Goal: Task Accomplishment & Management: Complete application form

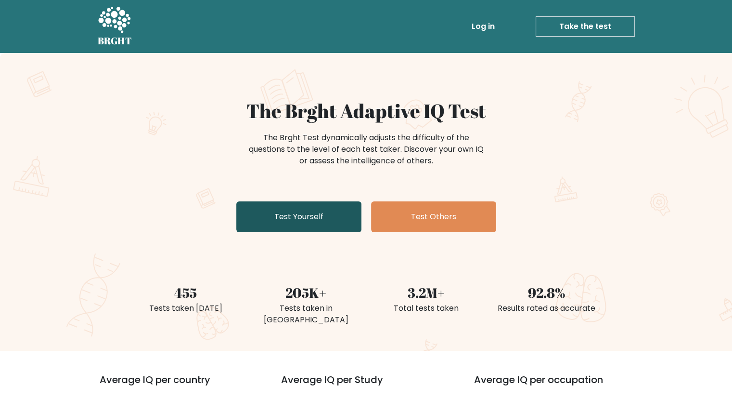
click at [316, 226] on link "Test Yourself" at bounding box center [298, 216] width 125 height 31
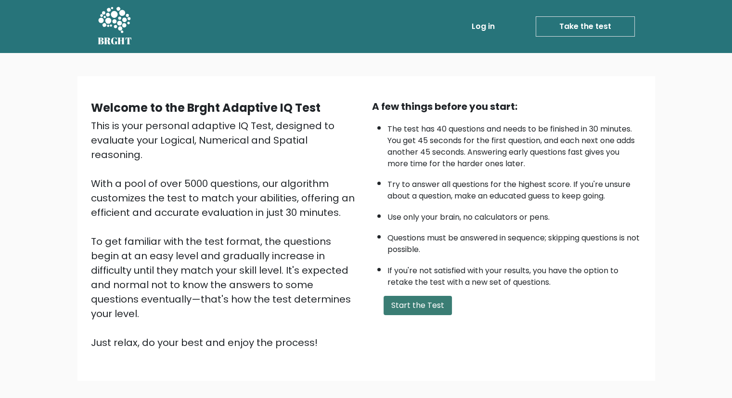
click at [418, 297] on button "Start the Test" at bounding box center [418, 305] width 68 height 19
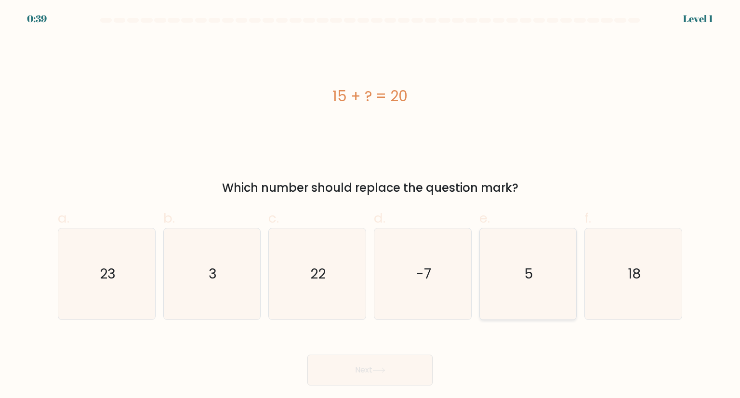
click at [520, 285] on icon "5" at bounding box center [527, 273] width 91 height 91
click at [370, 205] on input "e. 5" at bounding box center [370, 202] width 0 height 6
radio input "true"
click at [349, 376] on button "Next" at bounding box center [369, 369] width 125 height 31
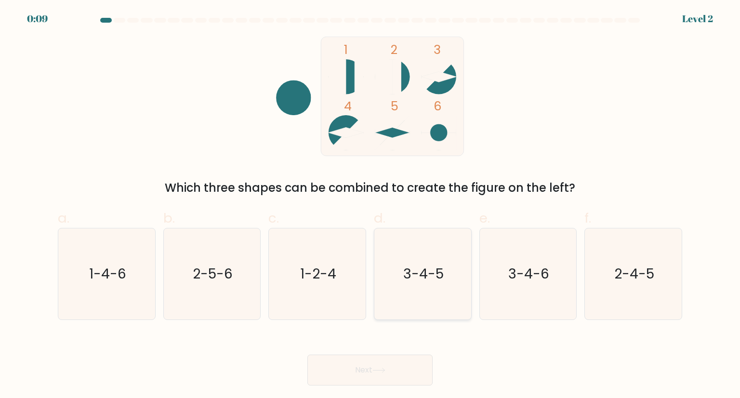
click at [424, 296] on icon "3-4-5" at bounding box center [422, 273] width 91 height 91
click at [370, 205] on input "d. 3-4-5" at bounding box center [370, 202] width 0 height 6
radio input "true"
click at [380, 380] on button "Next" at bounding box center [369, 369] width 125 height 31
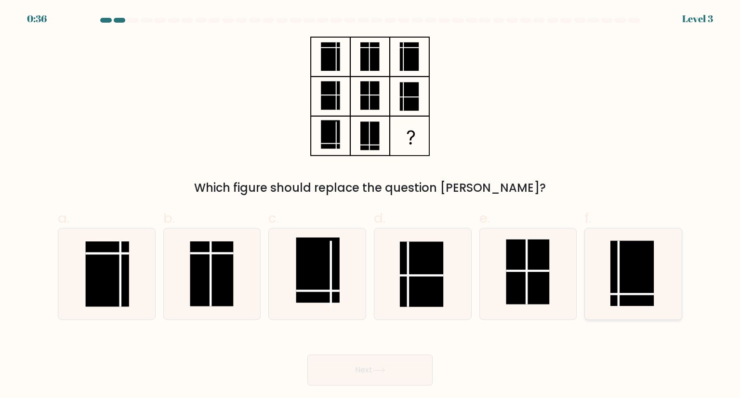
click at [628, 297] on rect at bounding box center [631, 273] width 43 height 65
click at [370, 205] on input "f." at bounding box center [370, 202] width 0 height 6
radio input "true"
click at [371, 370] on button "Next" at bounding box center [369, 369] width 125 height 31
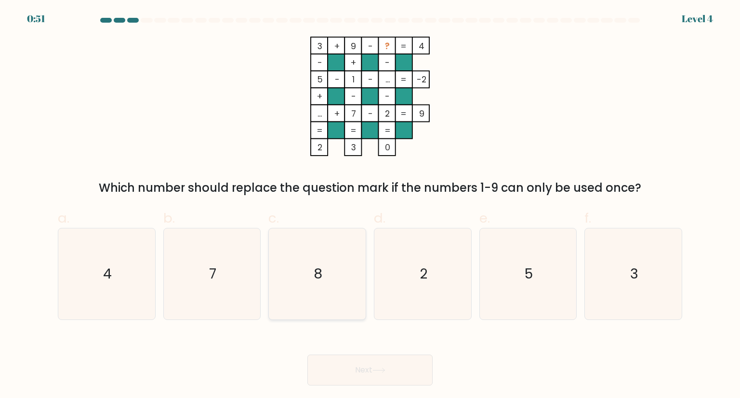
click at [348, 279] on icon "8" at bounding box center [317, 273] width 91 height 91
click at [370, 205] on input "c. 8" at bounding box center [370, 202] width 0 height 6
radio input "true"
click at [431, 371] on button "Next" at bounding box center [369, 369] width 125 height 31
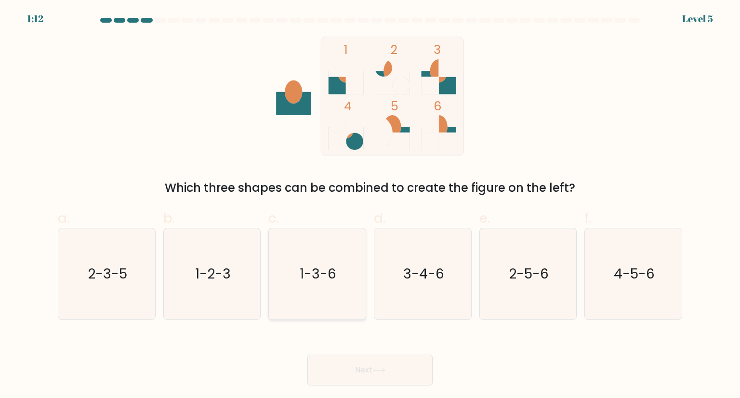
click at [319, 261] on icon "1-3-6" at bounding box center [317, 273] width 91 height 91
click at [370, 205] on input "c. 1-3-6" at bounding box center [370, 202] width 0 height 6
radio input "true"
click at [383, 362] on button "Next" at bounding box center [369, 369] width 125 height 31
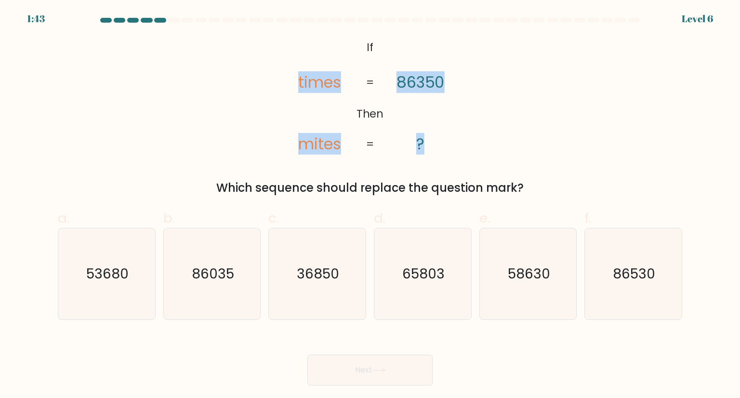
drag, startPoint x: 285, startPoint y: 35, endPoint x: 437, endPoint y: 121, distance: 174.6
click at [437, 121] on icon "@import url('https://fonts.googleapis.com/css?family=Abril+Fatface:400,100,100i…" at bounding box center [370, 96] width 194 height 119
copy icon "times mites 86350 ?"
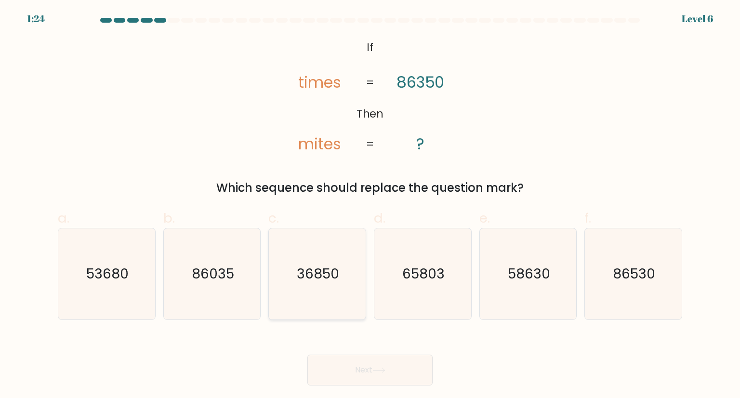
click at [332, 291] on icon "36850" at bounding box center [317, 273] width 91 height 91
click at [370, 205] on input "c. 36850" at bounding box center [370, 202] width 0 height 6
radio input "true"
click at [366, 360] on button "Next" at bounding box center [369, 369] width 125 height 31
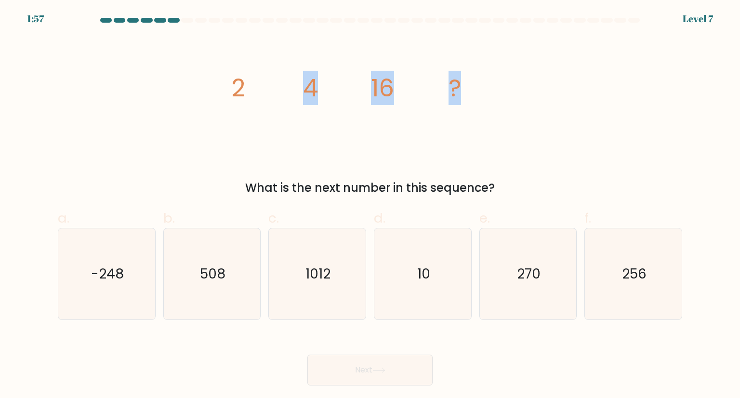
drag, startPoint x: 222, startPoint y: 64, endPoint x: 461, endPoint y: 106, distance: 243.1
click at [502, 111] on div "image/svg+xml 2 4 16 ? What is the next number in this sequence?" at bounding box center [370, 117] width 636 height 160
copy g "4 16 ?"
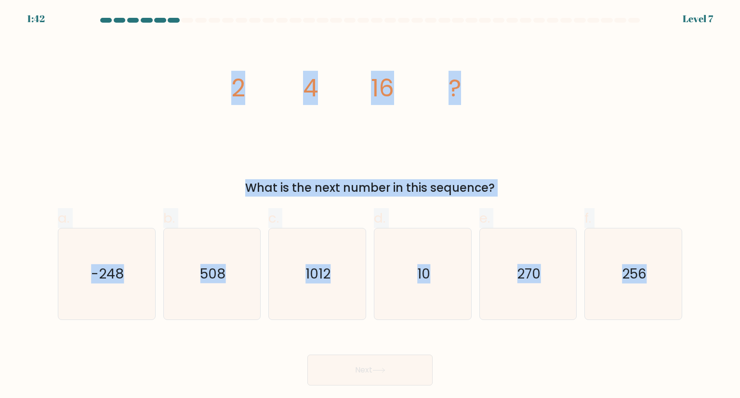
drag, startPoint x: 215, startPoint y: 81, endPoint x: 739, endPoint y: 346, distance: 587.4
click at [739, 346] on form at bounding box center [370, 201] width 740 height 367
copy form "2 4 16 ? What is the next number in this sequence? a. -248 b. 508 c. 1012 d. 10…"
click at [663, 282] on icon "256" at bounding box center [632, 273] width 91 height 91
click at [370, 205] on input "f. 256" at bounding box center [370, 202] width 0 height 6
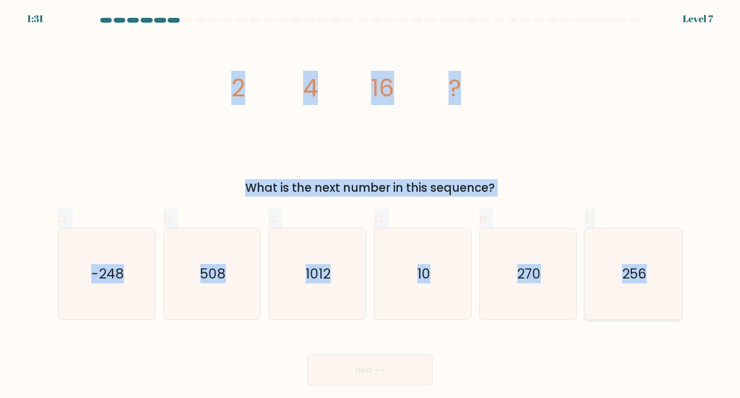
radio input "true"
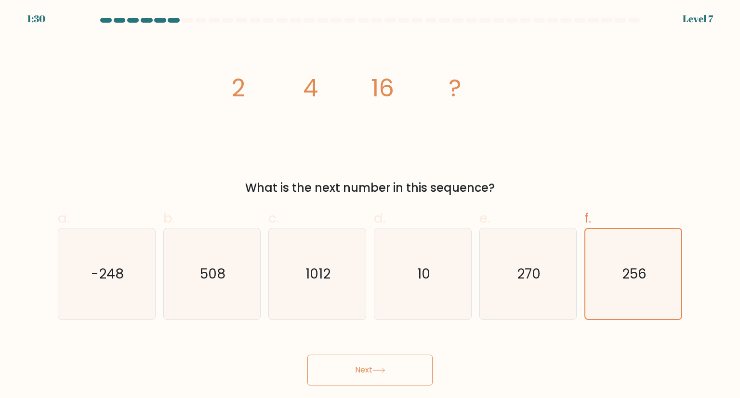
click at [329, 372] on button "Next" at bounding box center [369, 369] width 125 height 31
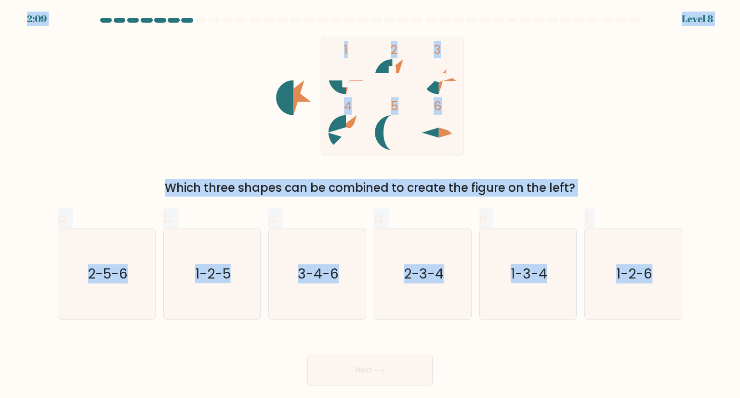
drag, startPoint x: 96, startPoint y: 14, endPoint x: 675, endPoint y: 320, distance: 654.3
click at [675, 320] on body "2:09 Level 8" at bounding box center [370, 199] width 740 height 398
copy body "2:09 Level 8 1 2 3 4 5 6 Which three shapes can be combined to create the figur…"
click at [247, 74] on icon "1 2 3 4 5 6" at bounding box center [369, 96] width 259 height 119
click at [127, 278] on icon "2-5-6" at bounding box center [106, 273] width 91 height 91
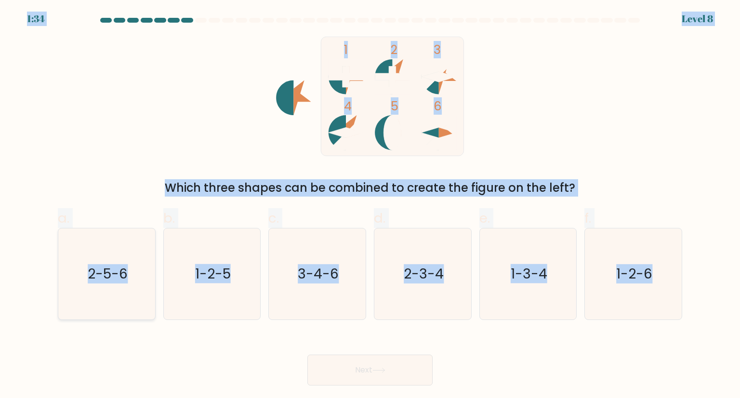
click at [370, 205] on input "a. 2-5-6" at bounding box center [370, 202] width 0 height 6
radio input "true"
click at [397, 378] on button "Next" at bounding box center [369, 369] width 125 height 31
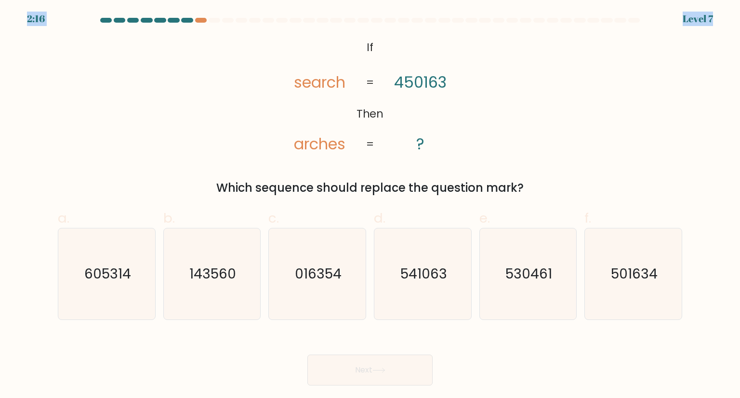
click at [92, 71] on div "@import url('https://fonts.googleapis.com/css?family=Abril+Fatface:400,100,100i…" at bounding box center [370, 117] width 636 height 160
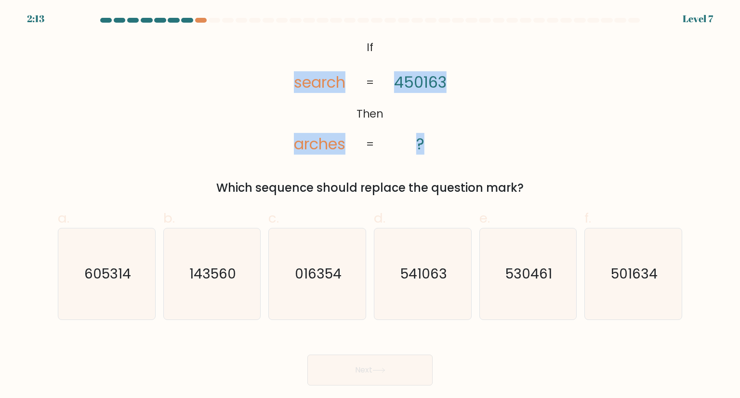
drag, startPoint x: 267, startPoint y: 29, endPoint x: 433, endPoint y: 152, distance: 206.5
click at [433, 152] on form "If ?" at bounding box center [370, 201] width 740 height 367
copy icon "search arches 450163 ?"
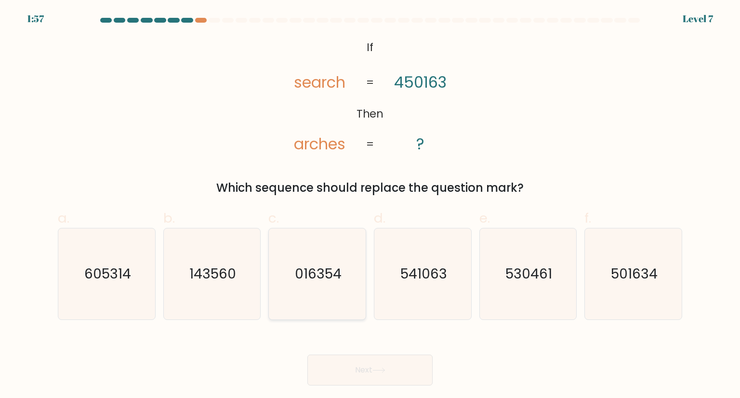
click at [322, 258] on icon "016354" at bounding box center [317, 273] width 91 height 91
click at [370, 205] on input "c. 016354" at bounding box center [370, 202] width 0 height 6
radio input "true"
click at [389, 370] on button "Next" at bounding box center [369, 369] width 125 height 31
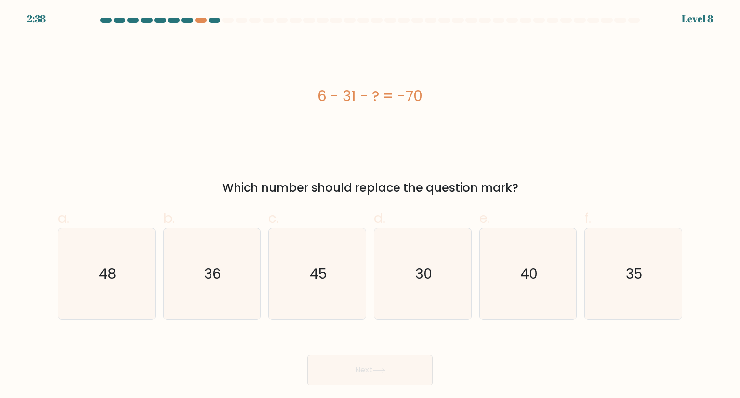
drag, startPoint x: 298, startPoint y: 75, endPoint x: 431, endPoint y: 110, distance: 137.9
click at [431, 110] on div "6 - 31 - ? = -70" at bounding box center [370, 96] width 624 height 119
copy div "6 - 31 - ? = -70"
click at [324, 262] on icon "45" at bounding box center [317, 273] width 91 height 91
click at [370, 205] on input "c. 45" at bounding box center [370, 202] width 0 height 6
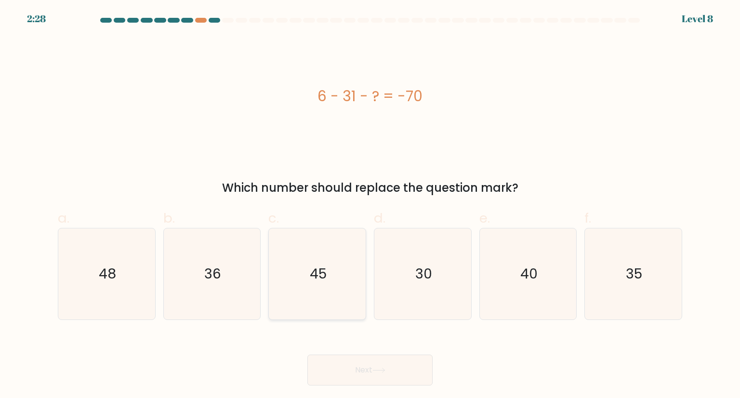
radio input "true"
click at [350, 368] on button "Next" at bounding box center [369, 369] width 125 height 31
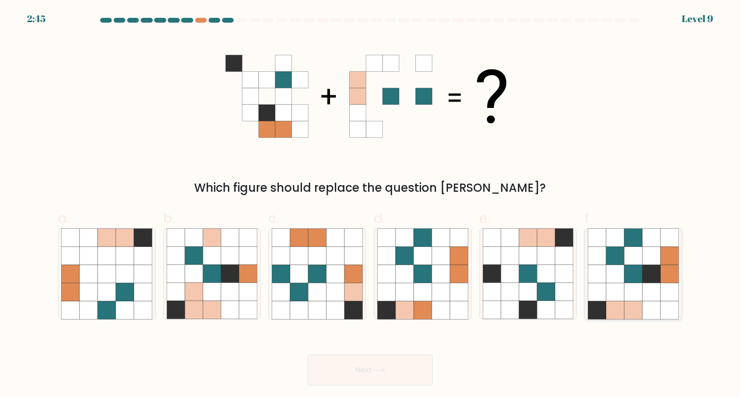
click at [639, 261] on icon at bounding box center [633, 256] width 18 height 18
click at [370, 205] on input "f." at bounding box center [370, 202] width 0 height 6
radio input "true"
click at [381, 368] on icon at bounding box center [378, 369] width 13 height 5
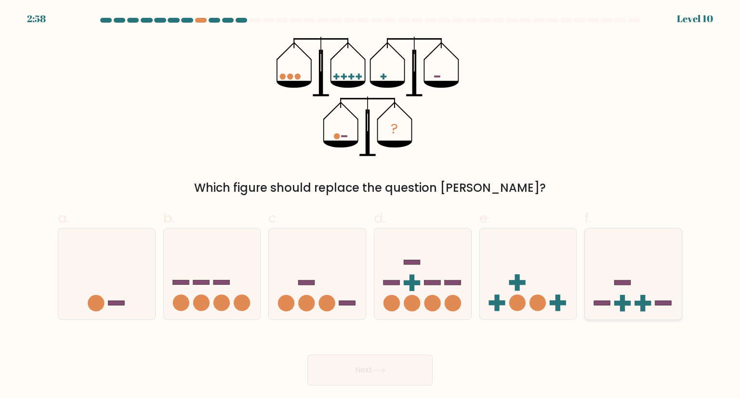
click at [624, 271] on icon at bounding box center [632, 274] width 97 height 80
click at [370, 205] on input "f." at bounding box center [370, 202] width 0 height 6
radio input "true"
click at [376, 364] on button "Next" at bounding box center [369, 369] width 125 height 31
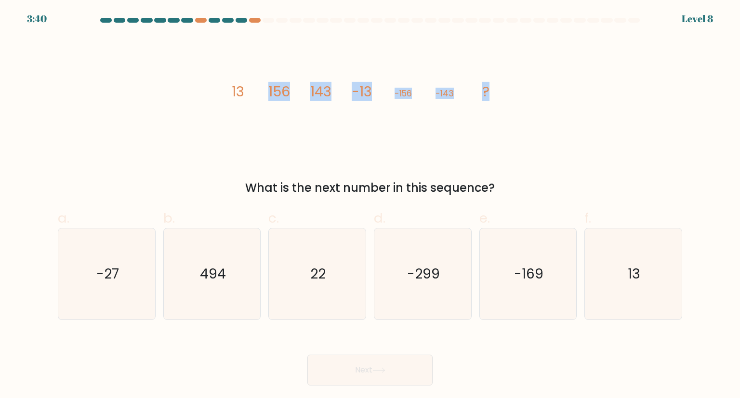
drag, startPoint x: 201, startPoint y: 58, endPoint x: 520, endPoint y: 107, distance: 323.0
click at [520, 107] on div "image/svg+xml 13 156 143 -13 -156 -143 ? What is the next number in this sequen…" at bounding box center [370, 117] width 636 height 160
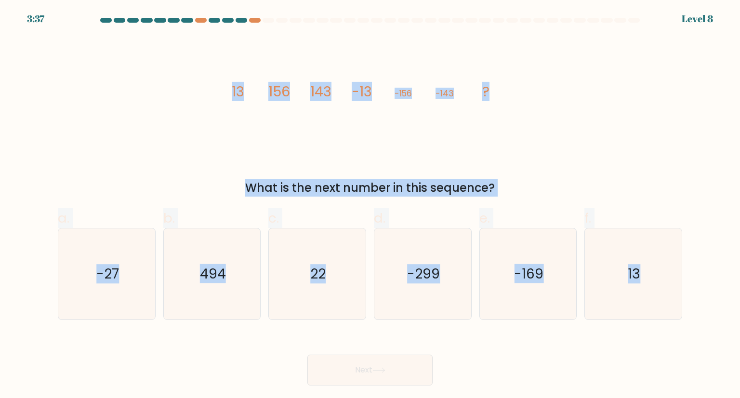
drag, startPoint x: 63, startPoint y: 24, endPoint x: 562, endPoint y: 401, distance: 625.9
click at [562, 397] on html "3:37 Level 8" at bounding box center [370, 199] width 740 height 398
copy form "image/svg+xml 13 156 143 -13 -156 -143 ? What is the next number in this sequen…"
click at [126, 290] on icon "-27" at bounding box center [106, 273] width 91 height 91
click at [370, 205] on input "a. -27" at bounding box center [370, 202] width 0 height 6
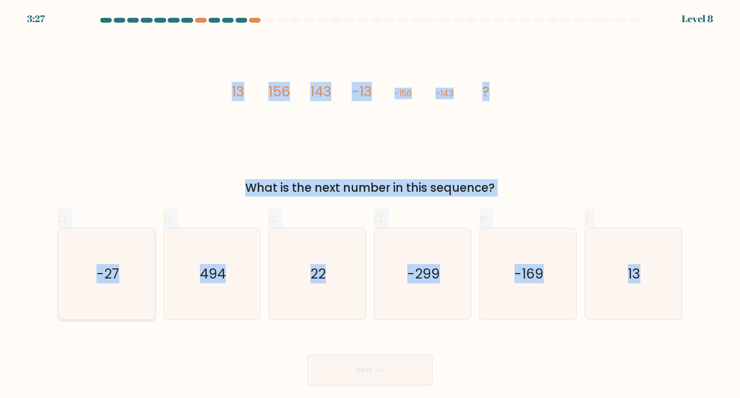
radio input "true"
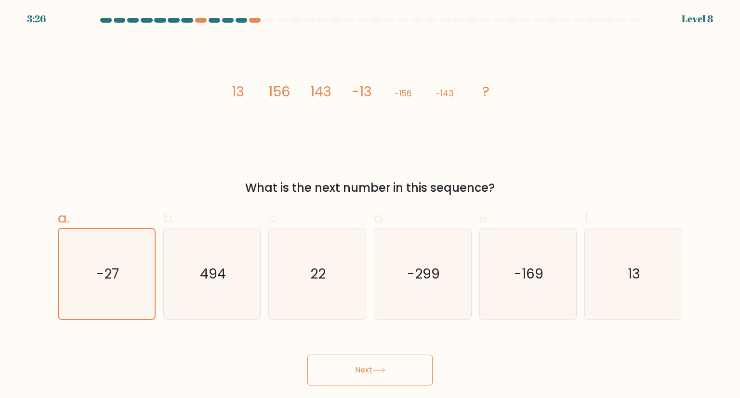
click at [389, 381] on button "Next" at bounding box center [369, 369] width 125 height 31
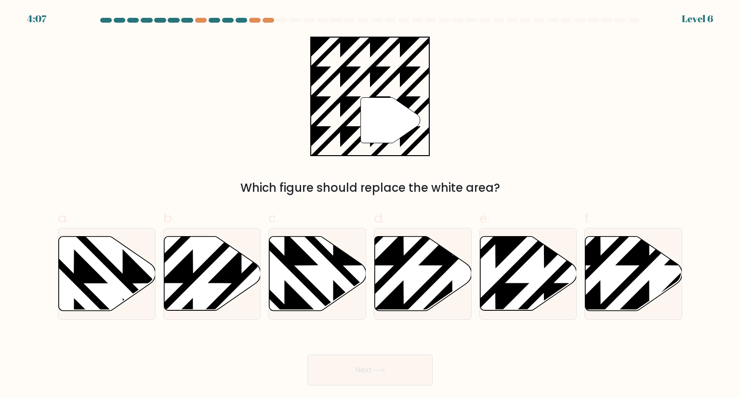
click at [139, 51] on div "" Which figure should replace the white area?" at bounding box center [370, 117] width 636 height 160
click at [100, 93] on div "" Which figure should replace the white area?" at bounding box center [370, 117] width 636 height 160
click at [229, 257] on icon at bounding box center [212, 273] width 97 height 74
click at [370, 205] on input "b." at bounding box center [370, 202] width 0 height 6
radio input "true"
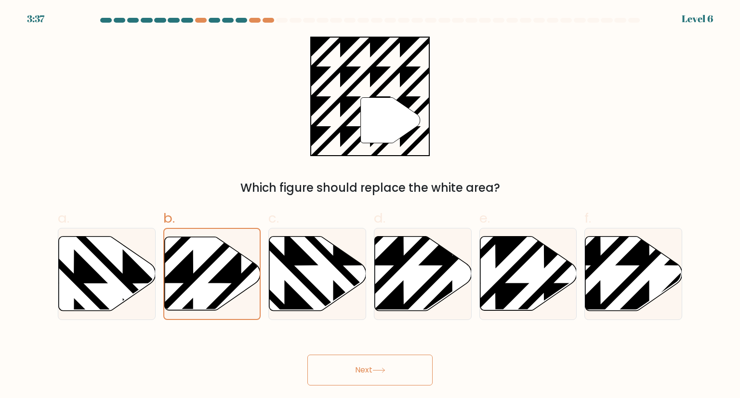
click at [378, 357] on button "Next" at bounding box center [369, 369] width 125 height 31
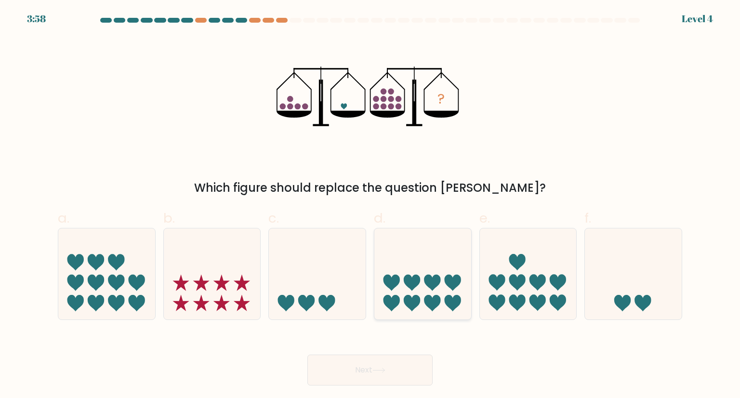
click at [416, 291] on icon at bounding box center [422, 274] width 97 height 80
click at [370, 205] on input "d." at bounding box center [370, 202] width 0 height 6
radio input "true"
click at [373, 371] on button "Next" at bounding box center [369, 369] width 125 height 31
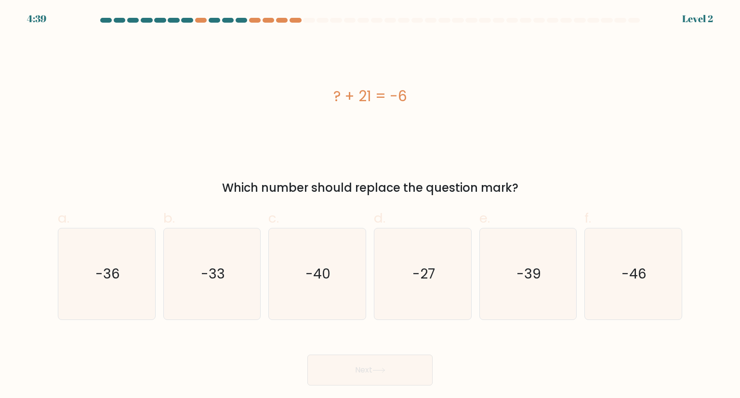
drag, startPoint x: 313, startPoint y: 73, endPoint x: 406, endPoint y: 147, distance: 118.9
click at [406, 147] on div "? + 21 = -6" at bounding box center [370, 96] width 624 height 119
copy div "? + 21 = -6"
drag, startPoint x: 424, startPoint y: 298, endPoint x: 417, endPoint y: 299, distance: 6.9
click at [423, 298] on icon "-27" at bounding box center [422, 273] width 91 height 91
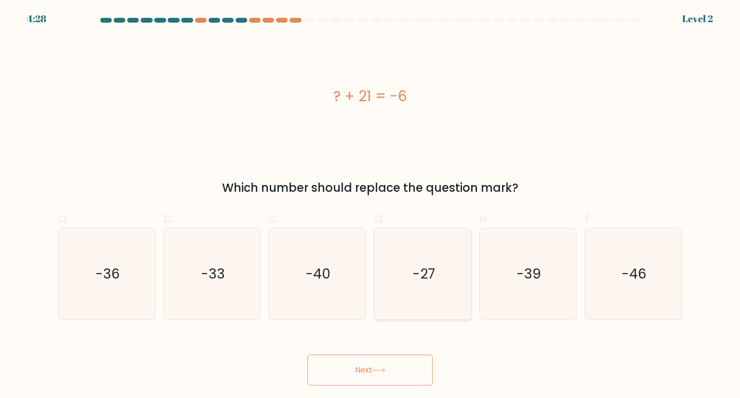
click at [438, 284] on icon "-27" at bounding box center [422, 273] width 91 height 91
click at [370, 205] on input "d. -27" at bounding box center [370, 202] width 0 height 6
radio input "true"
click at [384, 374] on button "Next" at bounding box center [369, 369] width 125 height 31
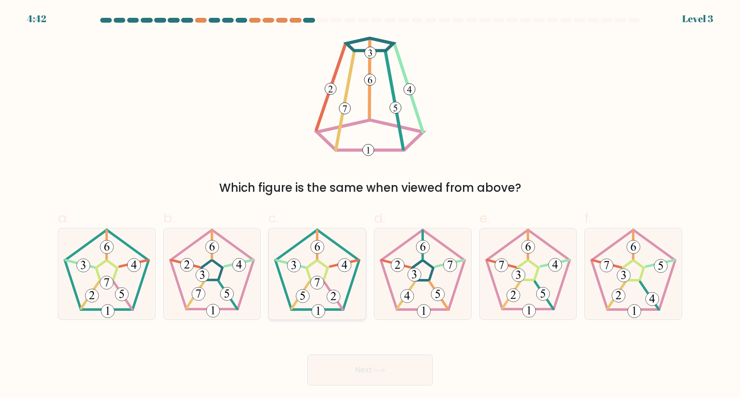
click at [307, 289] on icon at bounding box center [317, 273] width 91 height 91
click at [370, 205] on input "c." at bounding box center [370, 202] width 0 height 6
radio input "true"
click at [394, 369] on button "Next" at bounding box center [369, 369] width 125 height 31
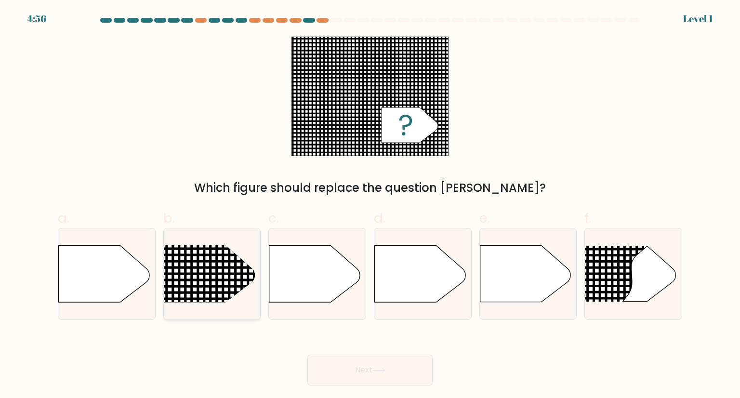
click at [181, 243] on div at bounding box center [212, 273] width 98 height 91
click at [370, 205] on input "b." at bounding box center [370, 202] width 0 height 6
radio input "true"
click at [386, 382] on button "Next" at bounding box center [369, 369] width 125 height 31
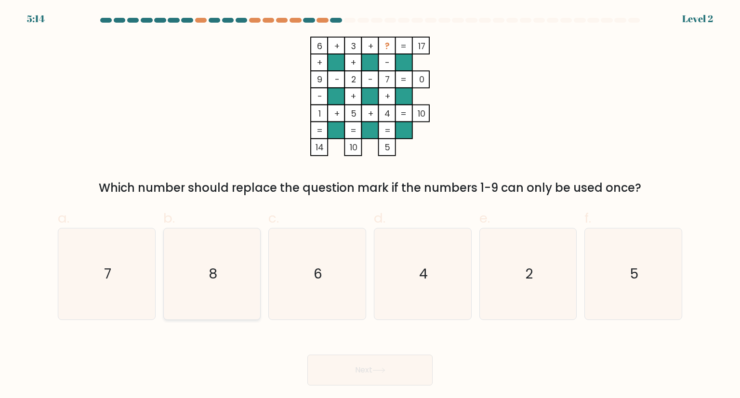
click at [233, 305] on icon "8" at bounding box center [212, 273] width 91 height 91
click at [370, 205] on input "b. 8" at bounding box center [370, 202] width 0 height 6
radio input "true"
click at [361, 363] on button "Next" at bounding box center [369, 369] width 125 height 31
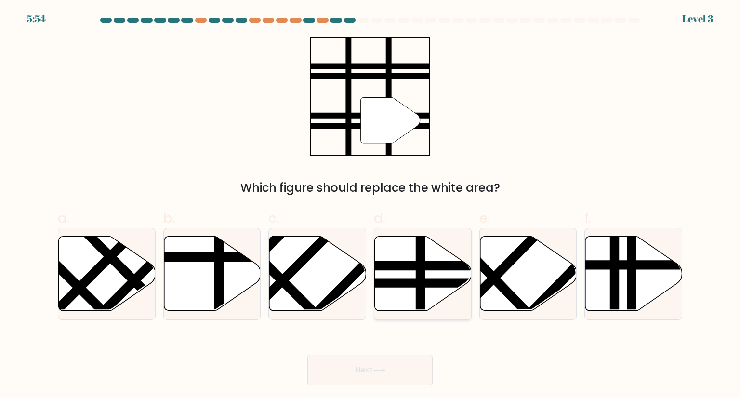
click at [420, 265] on line at bounding box center [389, 265] width 195 height 0
click at [370, 205] on input "d." at bounding box center [370, 202] width 0 height 6
radio input "true"
click at [391, 376] on button "Next" at bounding box center [369, 369] width 125 height 31
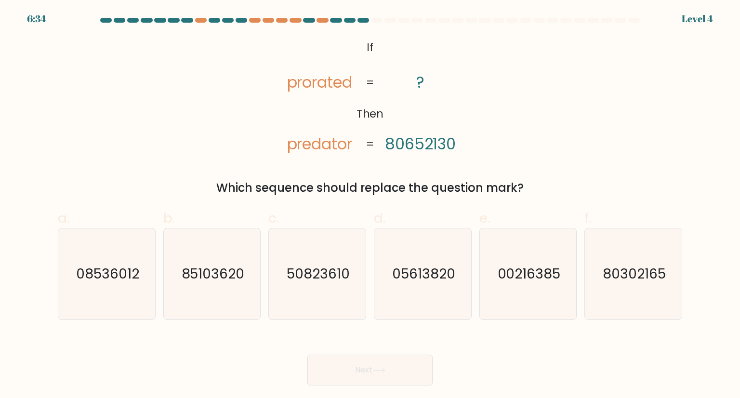
drag, startPoint x: 89, startPoint y: 91, endPoint x: 94, endPoint y: 93, distance: 5.0
click at [88, 93] on div "@import url('https://fonts.googleapis.com/css?family=Abril+Fatface:400,100,100i…" at bounding box center [370, 117] width 636 height 160
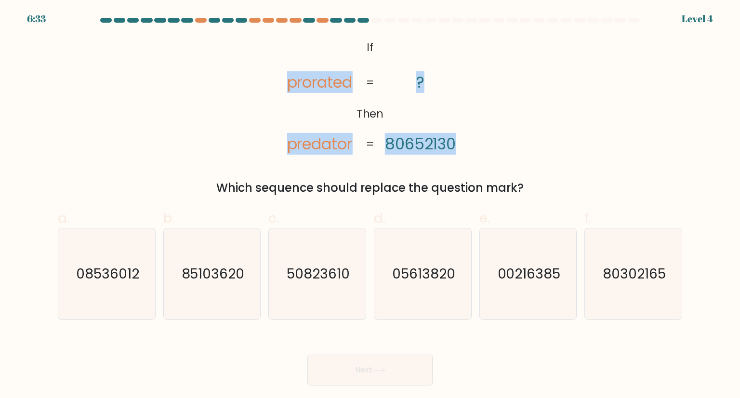
drag, startPoint x: 232, startPoint y: 38, endPoint x: 462, endPoint y: 149, distance: 255.2
click at [462, 149] on div "@import url('https://fonts.googleapis.com/css?family=Abril+Fatface:400,100,100i…" at bounding box center [370, 117] width 636 height 160
copy icon "prorated predator ? 80652130"
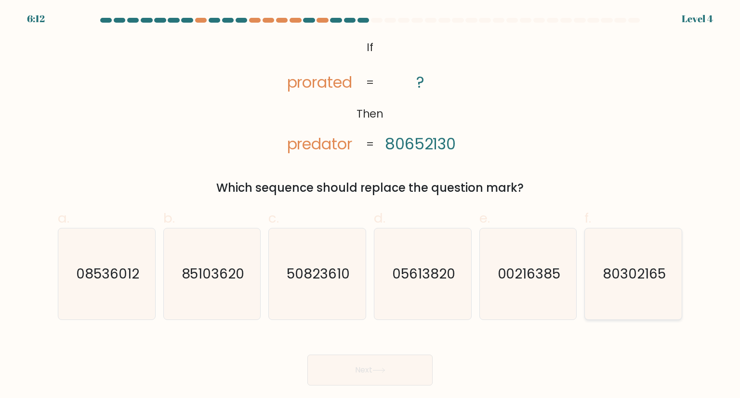
click at [610, 274] on text "80302165" at bounding box center [633, 273] width 63 height 19
click at [370, 205] on input "f. 80302165" at bounding box center [370, 202] width 0 height 6
radio input "true"
click at [73, 279] on icon "08536012" at bounding box center [106, 273] width 91 height 91
click at [370, 205] on input "a. 08536012" at bounding box center [370, 202] width 0 height 6
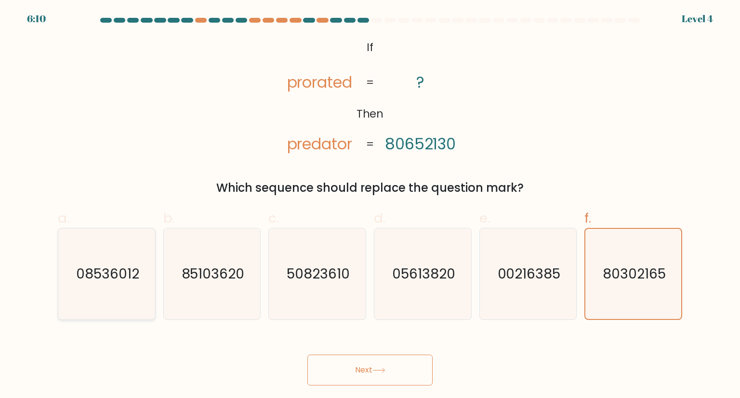
radio input "true"
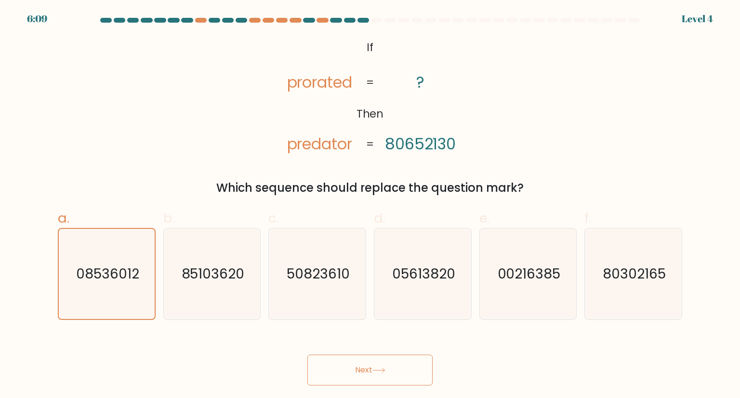
click at [360, 368] on button "Next" at bounding box center [369, 369] width 125 height 31
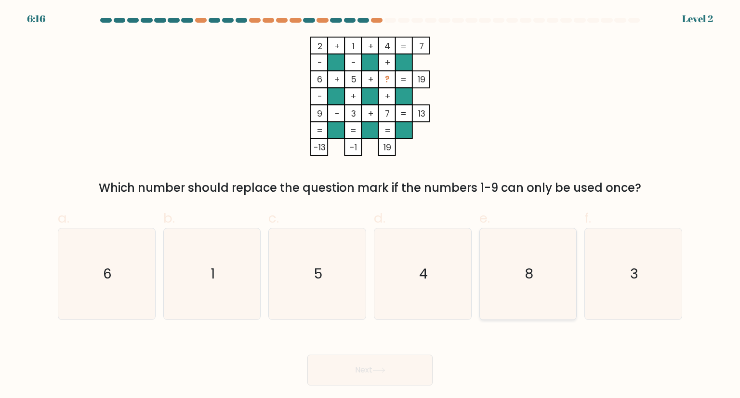
click at [499, 288] on icon "8" at bounding box center [527, 273] width 91 height 91
click at [370, 205] on input "e. 8" at bounding box center [370, 202] width 0 height 6
radio input "true"
click at [389, 372] on button "Next" at bounding box center [369, 369] width 125 height 31
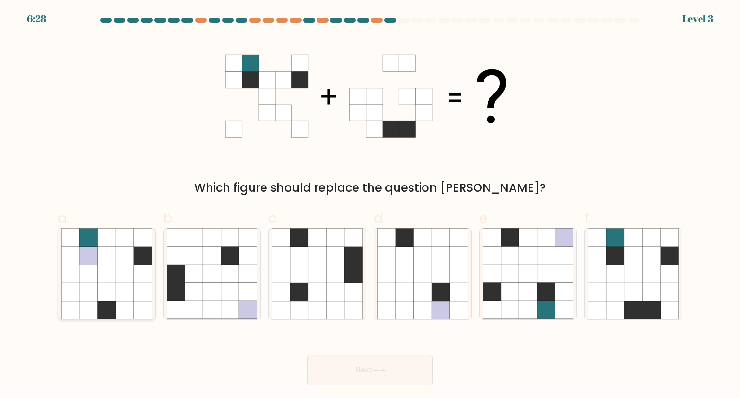
click at [117, 293] on icon at bounding box center [125, 292] width 18 height 18
click at [370, 205] on input "a." at bounding box center [370, 202] width 0 height 6
radio input "true"
click at [408, 382] on body "6:28 Level 3" at bounding box center [370, 199] width 740 height 398
click at [409, 376] on button "Next" at bounding box center [369, 369] width 125 height 31
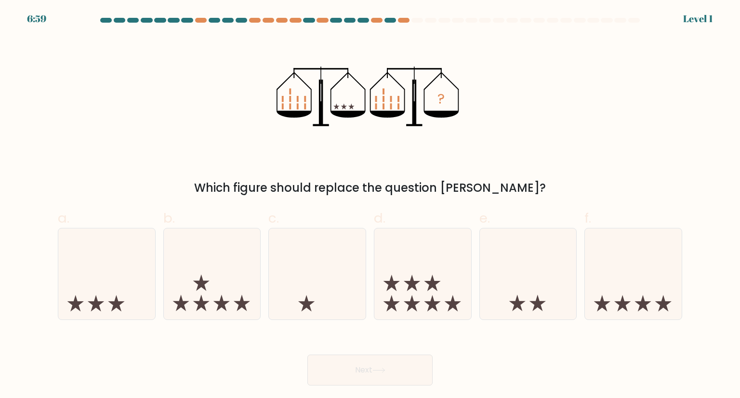
click at [57, 289] on div "a." at bounding box center [106, 264] width 105 height 112
click at [110, 292] on icon at bounding box center [106, 274] width 97 height 80
click at [370, 205] on input "a." at bounding box center [370, 202] width 0 height 6
radio input "true"
click at [402, 378] on button "Next" at bounding box center [369, 369] width 125 height 31
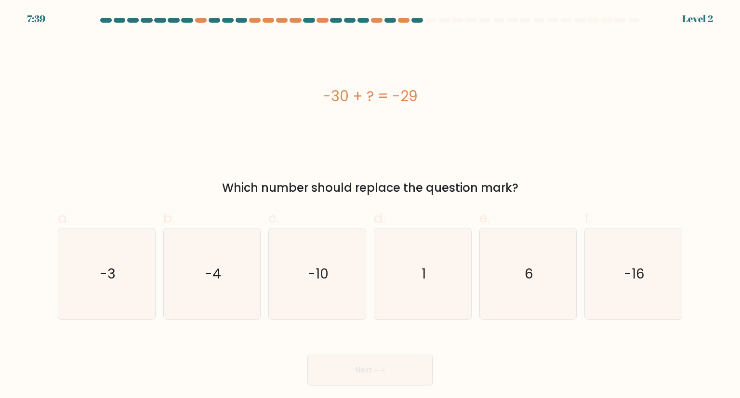
drag, startPoint x: 316, startPoint y: 70, endPoint x: 454, endPoint y: 122, distance: 147.6
click at [454, 122] on div "-30 + ? = -29" at bounding box center [370, 96] width 624 height 119
copy div "-30 + ? = -29"
click at [435, 269] on icon "1" at bounding box center [422, 273] width 91 height 91
click at [370, 205] on input "d. 1" at bounding box center [370, 202] width 0 height 6
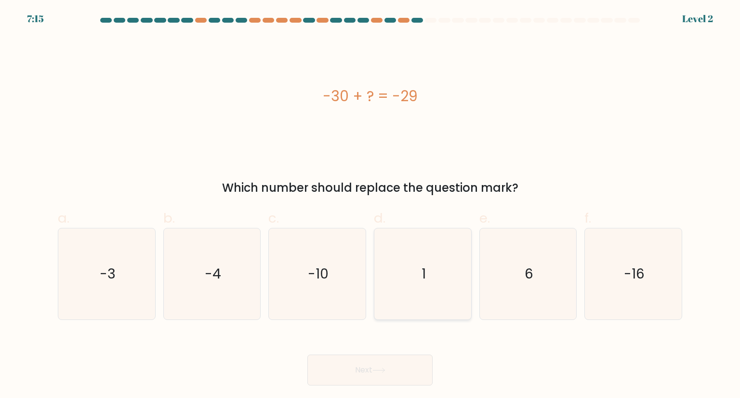
radio input "true"
click at [358, 358] on button "Next" at bounding box center [369, 369] width 125 height 31
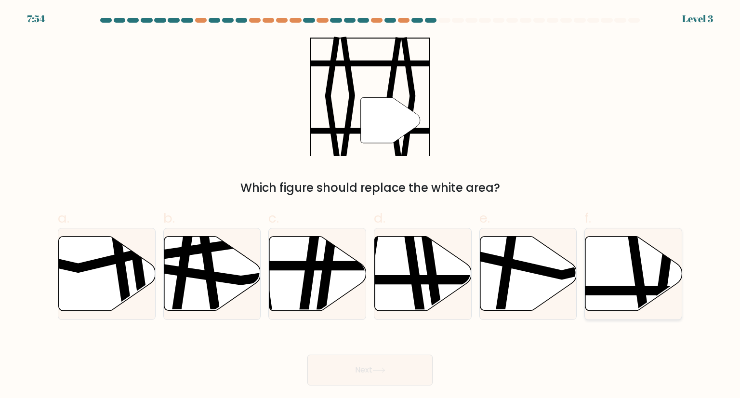
click at [657, 272] on icon at bounding box center [633, 273] width 97 height 74
click at [370, 205] on input "f." at bounding box center [370, 202] width 0 height 6
radio input "true"
click at [391, 375] on button "Next" at bounding box center [369, 369] width 125 height 31
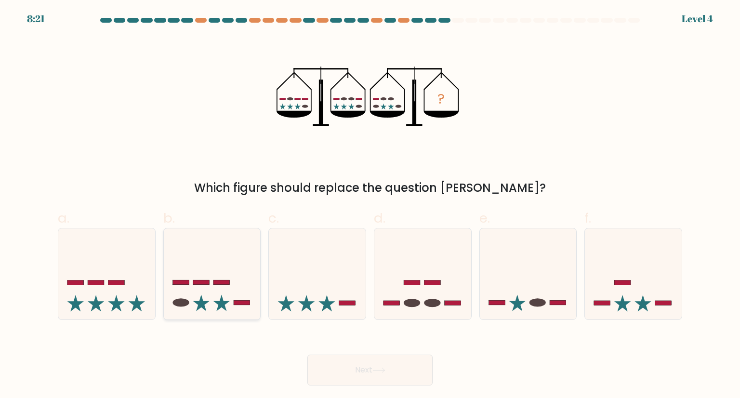
click at [226, 302] on icon at bounding box center [221, 303] width 16 height 16
click at [370, 205] on input "b." at bounding box center [370, 202] width 0 height 6
radio input "true"
click at [393, 382] on button "Next" at bounding box center [369, 369] width 125 height 31
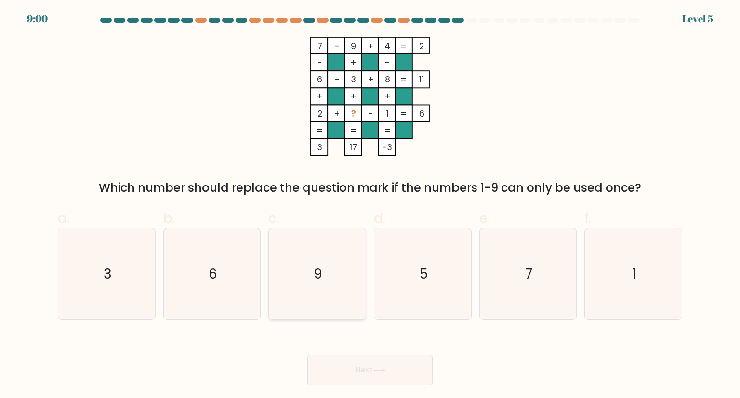
click at [340, 289] on icon "9" at bounding box center [317, 273] width 91 height 91
click at [370, 205] on input "c. 9" at bounding box center [370, 202] width 0 height 6
radio input "true"
click at [369, 376] on button "Next" at bounding box center [369, 369] width 125 height 31
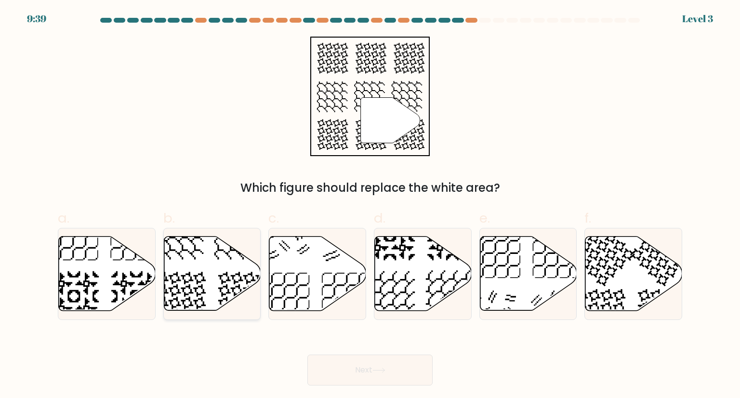
click at [205, 266] on icon at bounding box center [212, 273] width 97 height 74
click at [370, 205] on input "b." at bounding box center [370, 202] width 0 height 6
radio input "true"
click at [382, 368] on icon at bounding box center [378, 369] width 13 height 5
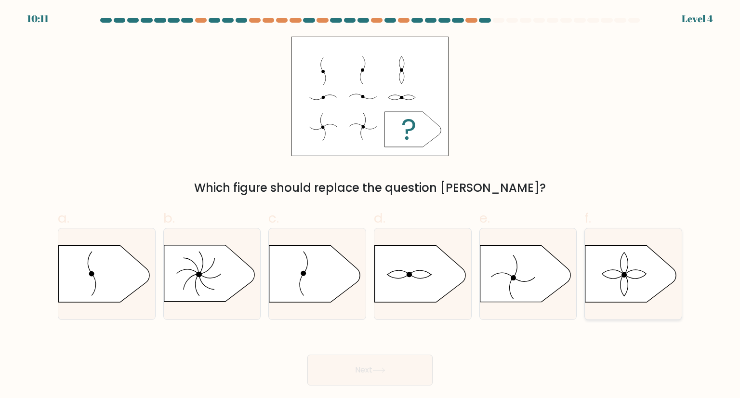
click at [652, 266] on icon at bounding box center [630, 274] width 91 height 56
click at [370, 205] on input "f." at bounding box center [370, 202] width 0 height 6
radio input "true"
click at [393, 364] on button "Next" at bounding box center [369, 369] width 125 height 31
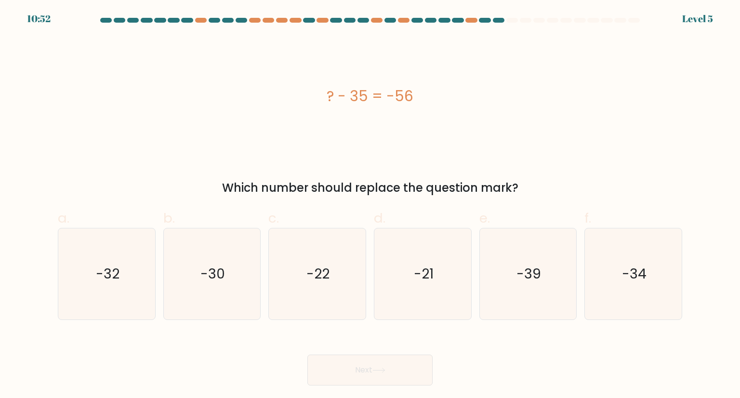
drag, startPoint x: 312, startPoint y: 83, endPoint x: 413, endPoint y: 129, distance: 110.1
click at [413, 129] on div "? - 35 = -56" at bounding box center [370, 96] width 624 height 119
click at [435, 301] on icon "-21" at bounding box center [422, 273] width 91 height 91
click at [370, 205] on input "d. -21" at bounding box center [370, 202] width 0 height 6
radio input "true"
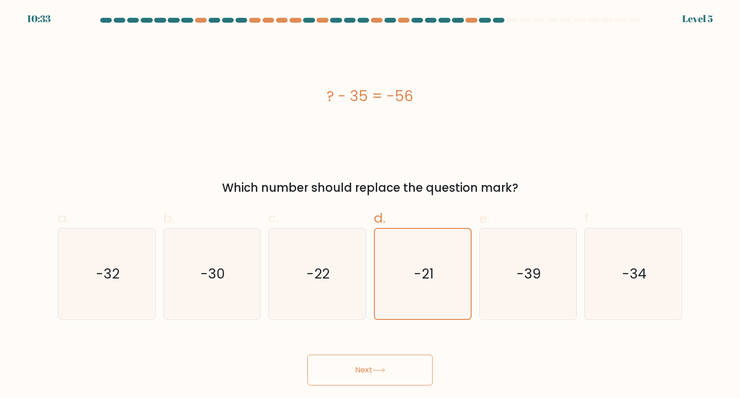
click at [402, 387] on body "10:33 Level 5" at bounding box center [370, 199] width 740 height 398
click at [410, 367] on button "Next" at bounding box center [369, 369] width 125 height 31
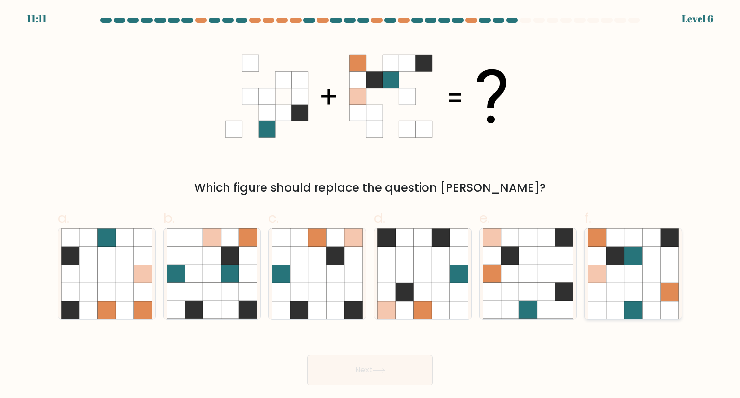
click at [616, 276] on icon at bounding box center [615, 274] width 18 height 18
click at [370, 205] on input "f." at bounding box center [370, 202] width 0 height 6
radio input "true"
click at [403, 379] on button "Next" at bounding box center [369, 369] width 125 height 31
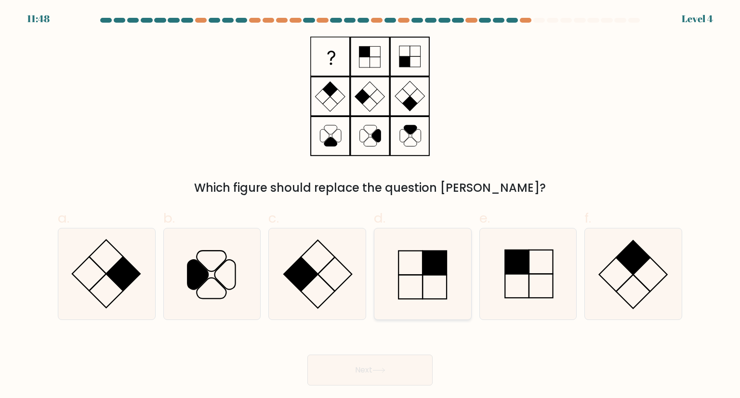
click at [420, 293] on icon at bounding box center [422, 273] width 91 height 91
click at [370, 205] on input "d." at bounding box center [370, 202] width 0 height 6
radio input "true"
click at [406, 379] on button "Next" at bounding box center [369, 369] width 125 height 31
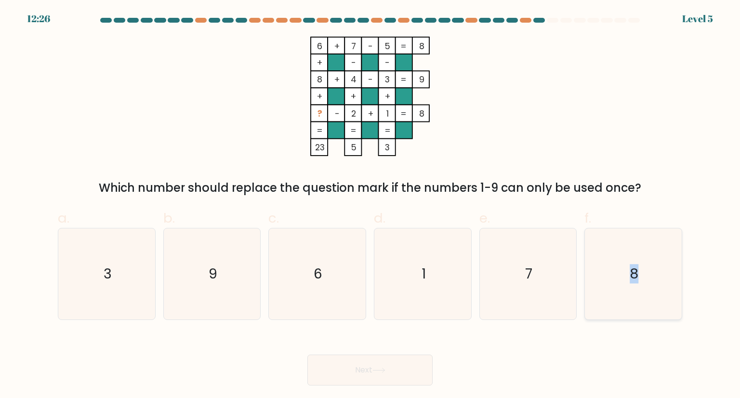
click at [634, 270] on text "8" at bounding box center [633, 273] width 9 height 19
click at [364, 376] on button "Next" at bounding box center [369, 369] width 125 height 31
click at [618, 296] on icon "8" at bounding box center [632, 273] width 91 height 91
click at [370, 205] on input "f. 8" at bounding box center [370, 202] width 0 height 6
radio input "true"
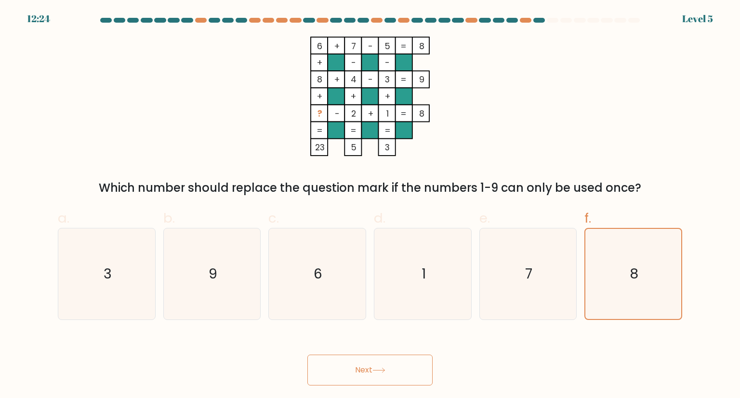
click at [374, 367] on button "Next" at bounding box center [369, 369] width 125 height 31
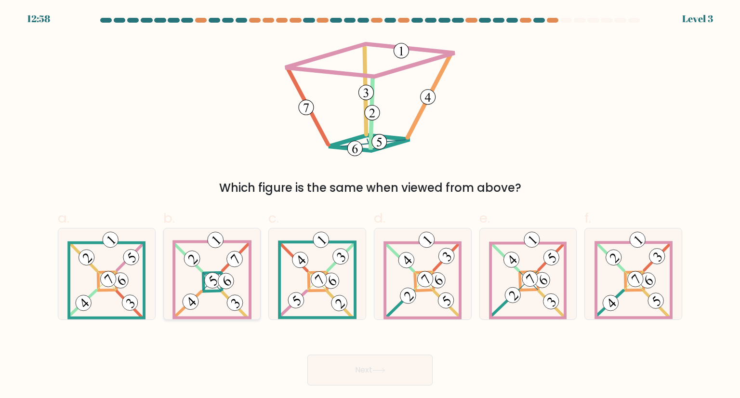
click at [221, 259] on icon at bounding box center [211, 273] width 79 height 91
click at [370, 205] on input "b." at bounding box center [370, 202] width 0 height 6
radio input "true"
click at [325, 364] on button "Next" at bounding box center [369, 369] width 125 height 31
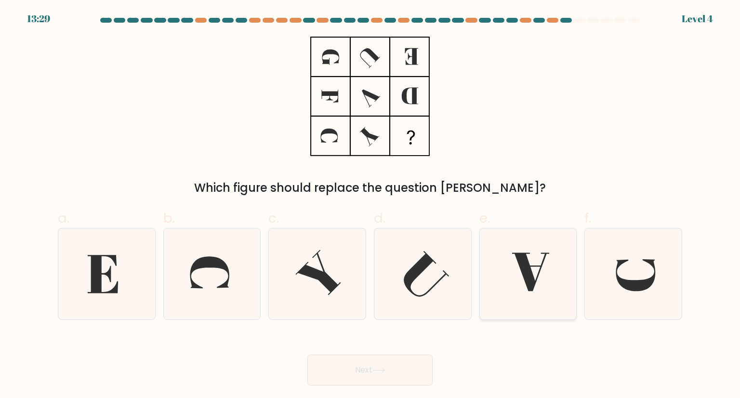
drag, startPoint x: 541, startPoint y: 275, endPoint x: 532, endPoint y: 288, distance: 15.6
click at [541, 275] on icon at bounding box center [527, 273] width 91 height 91
click at [370, 205] on input "e." at bounding box center [370, 202] width 0 height 6
radio input "true"
click at [387, 374] on button "Next" at bounding box center [369, 369] width 125 height 31
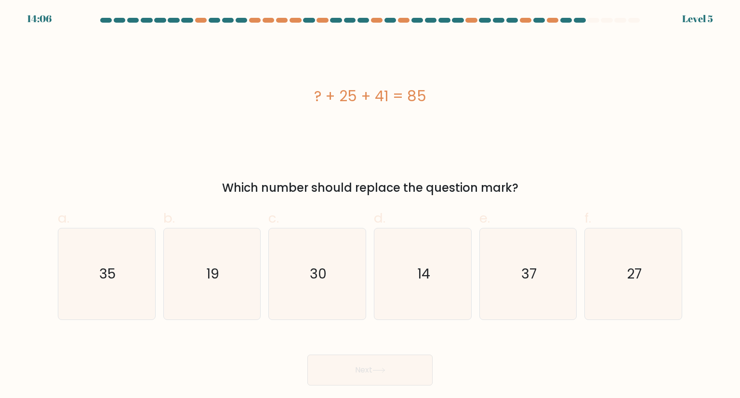
drag, startPoint x: 311, startPoint y: 91, endPoint x: 454, endPoint y: 110, distance: 144.2
click at [454, 110] on div "? + 25 + 41 = 85" at bounding box center [370, 96] width 624 height 119
click at [246, 308] on icon "19" at bounding box center [212, 273] width 91 height 91
click at [370, 205] on input "b. 19" at bounding box center [370, 202] width 0 height 6
radio input "true"
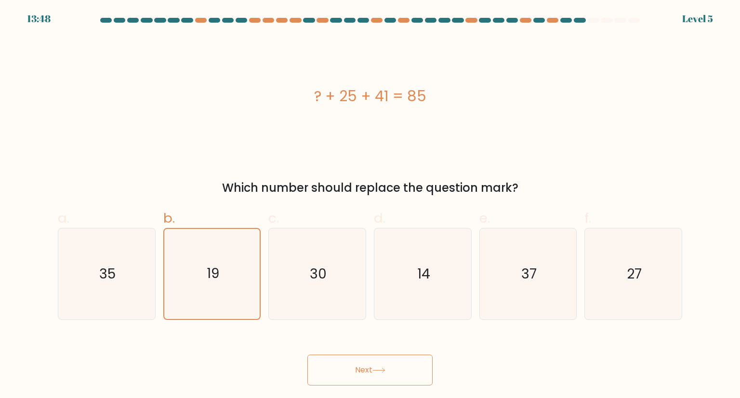
click at [361, 376] on button "Next" at bounding box center [369, 369] width 125 height 31
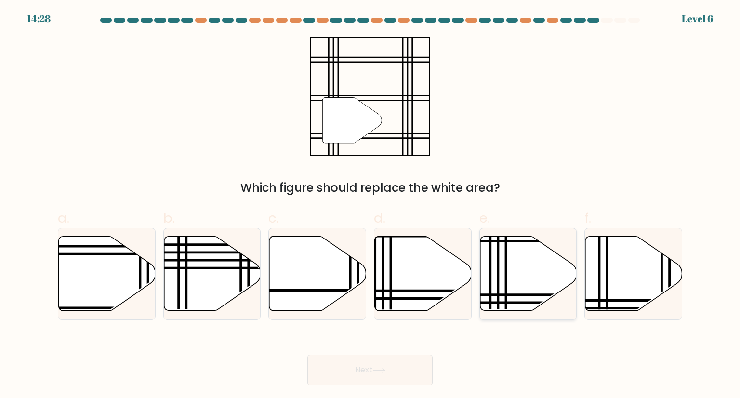
click at [513, 289] on icon at bounding box center [528, 273] width 97 height 74
click at [370, 205] on input "e." at bounding box center [370, 202] width 0 height 6
radio input "true"
click at [407, 363] on button "Next" at bounding box center [369, 369] width 125 height 31
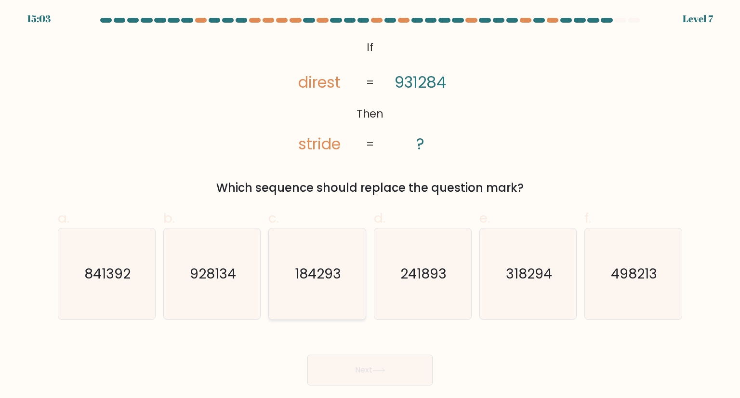
click at [284, 264] on icon "184293" at bounding box center [317, 273] width 91 height 91
click at [370, 205] on input "c. 184293" at bounding box center [370, 202] width 0 height 6
radio input "true"
click at [349, 363] on button "Next" at bounding box center [369, 369] width 125 height 31
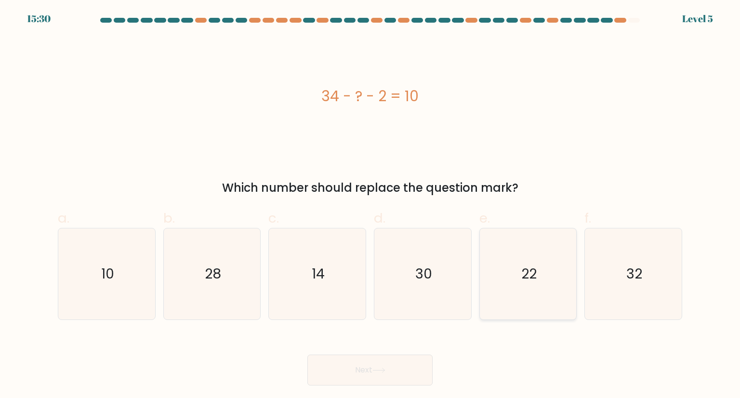
click at [553, 289] on icon "22" at bounding box center [527, 273] width 91 height 91
click at [370, 205] on input "e. 22" at bounding box center [370, 202] width 0 height 6
radio input "true"
click at [379, 366] on button "Next" at bounding box center [369, 369] width 125 height 31
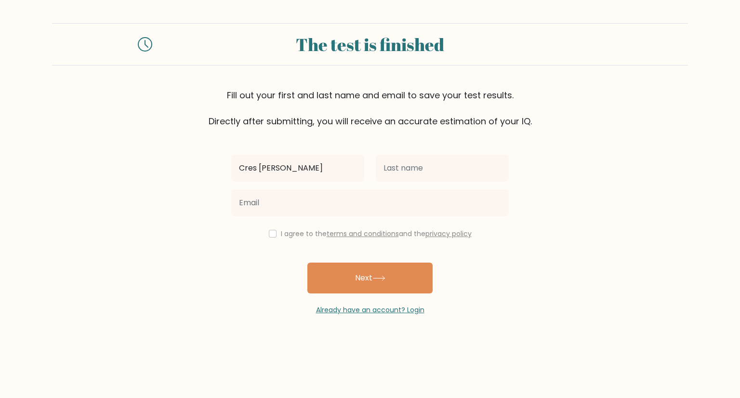
type input "Cres [PERSON_NAME]"
type input "Bitoy"
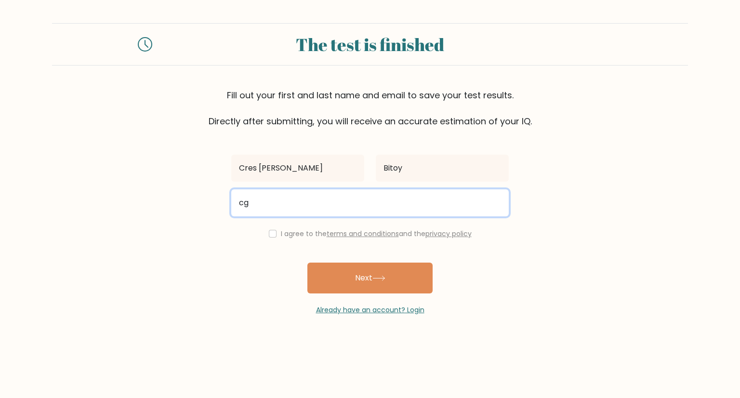
type input "cgpaulbitoy@gmail.com"
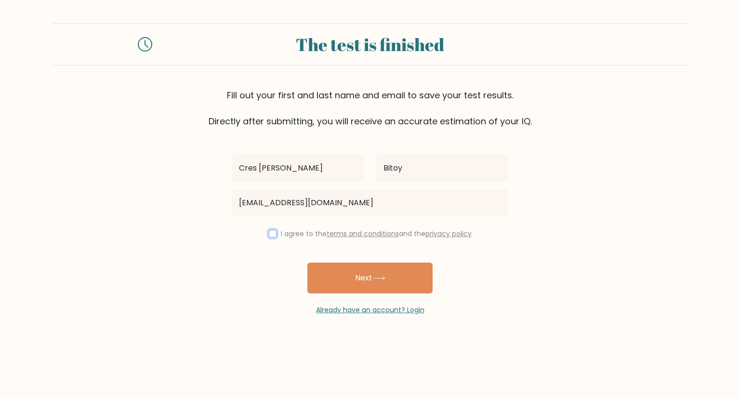
click at [272, 235] on input "checkbox" at bounding box center [273, 234] width 8 height 8
checkbox input "true"
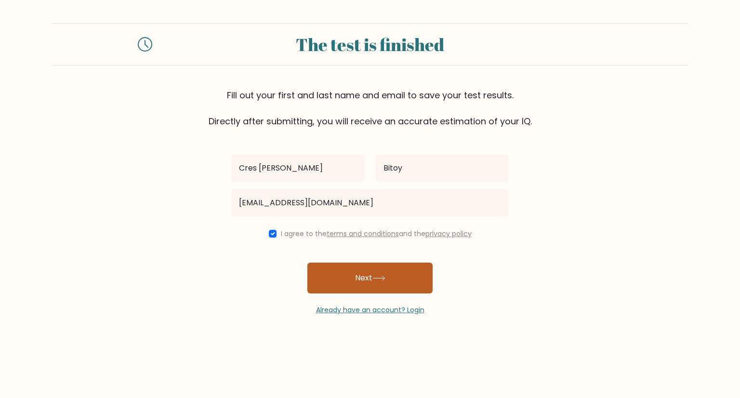
click at [354, 271] on button "Next" at bounding box center [369, 277] width 125 height 31
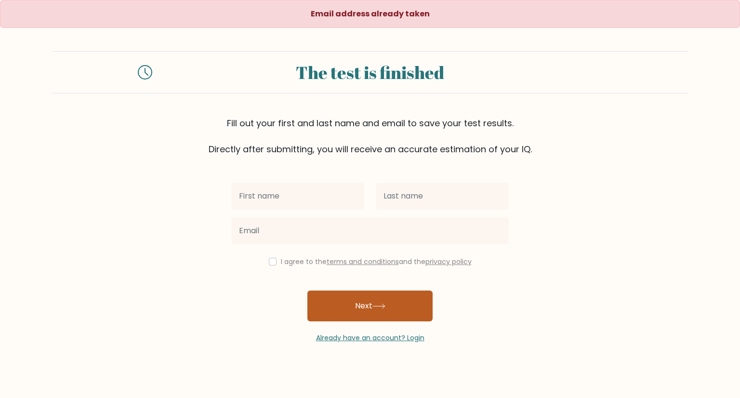
click at [404, 302] on button "Next" at bounding box center [369, 305] width 125 height 31
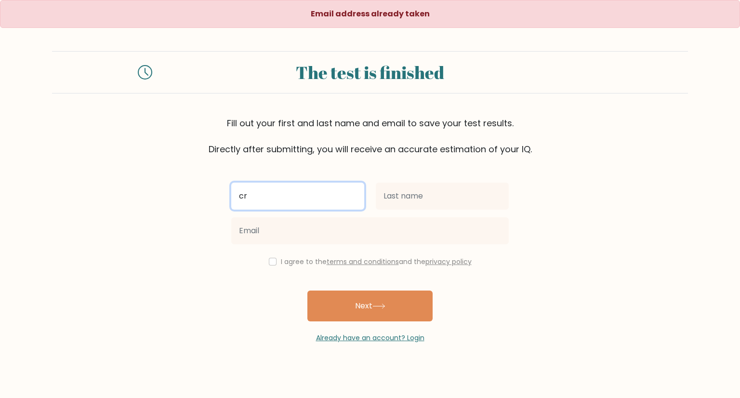
type input "Cres [PERSON_NAME]"
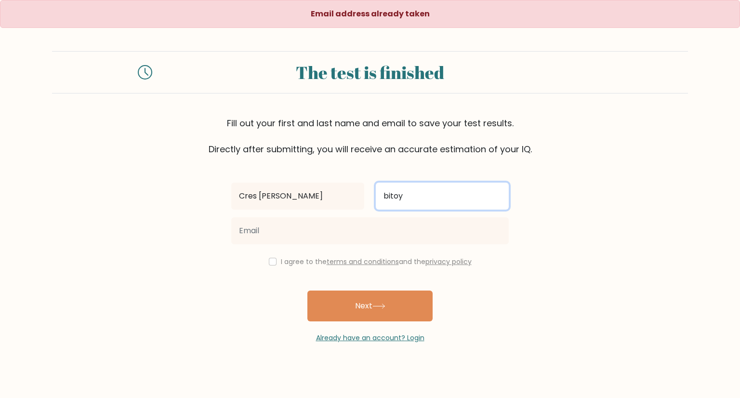
type input "Bitoy"
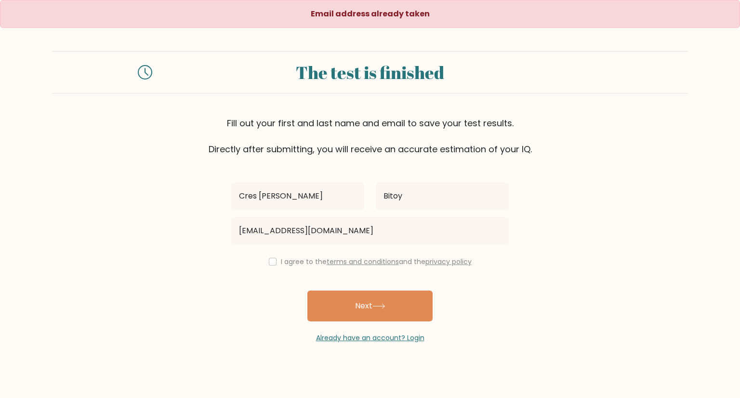
type input "bitoycres@gmail.com"
click at [307, 290] on button "Next" at bounding box center [369, 305] width 125 height 31
click at [273, 261] on input "checkbox" at bounding box center [273, 262] width 8 height 8
checkbox input "true"
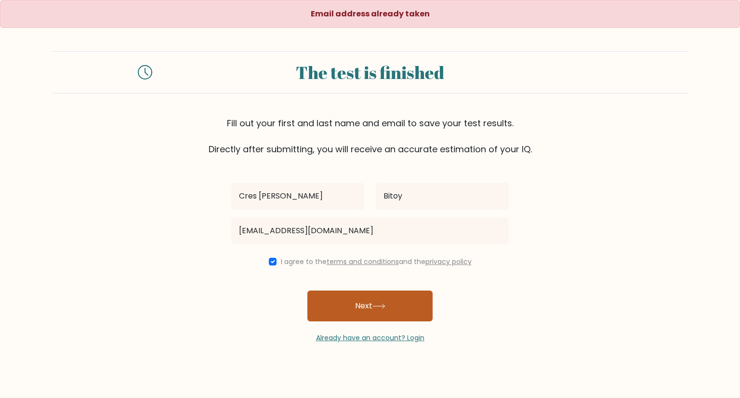
click at [337, 307] on button "Next" at bounding box center [369, 305] width 125 height 31
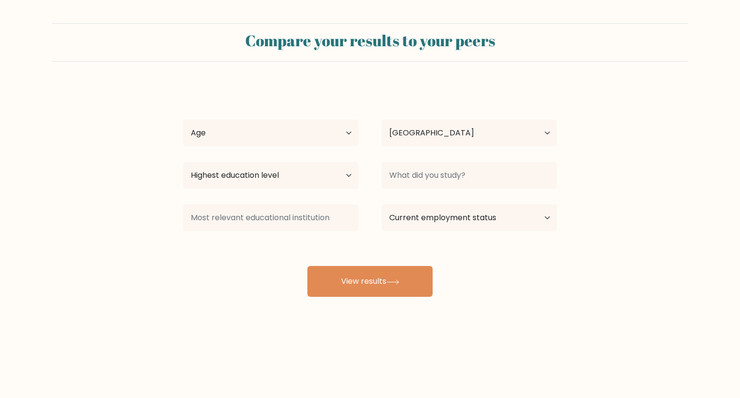
select select "PH"
click at [358, 144] on div "Age Under 18 years old 18-24 years old 25-34 years old 35-44 years old 45-54 ye…" at bounding box center [270, 133] width 198 height 35
click at [346, 134] on select "Age Under 18 years old 18-24 years old 25-34 years old 35-44 years old 45-54 ye…" at bounding box center [270, 132] width 175 height 27
select select "25_34"
click at [183, 119] on select "Age Under 18 years old 18-24 years old 25-34 years old 35-44 years old 45-54 ye…" at bounding box center [270, 132] width 175 height 27
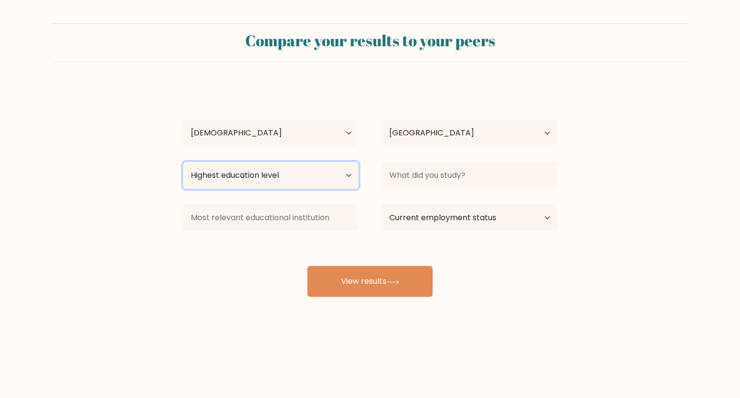
click at [331, 178] on select "Highest education level No schooling Primary Lower Secondary Upper Secondary Oc…" at bounding box center [270, 175] width 175 height 27
select select "bachelors_degree"
click at [183, 162] on select "Highest education level No schooling Primary Lower Secondary Upper Secondary Oc…" at bounding box center [270, 175] width 175 height 27
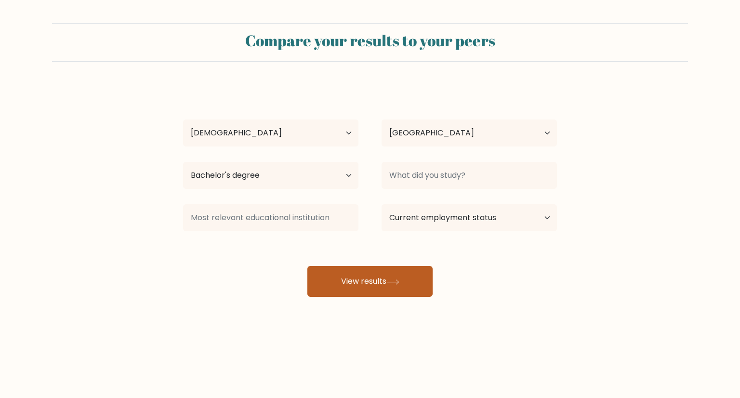
click at [377, 277] on button "View results" at bounding box center [369, 281] width 125 height 31
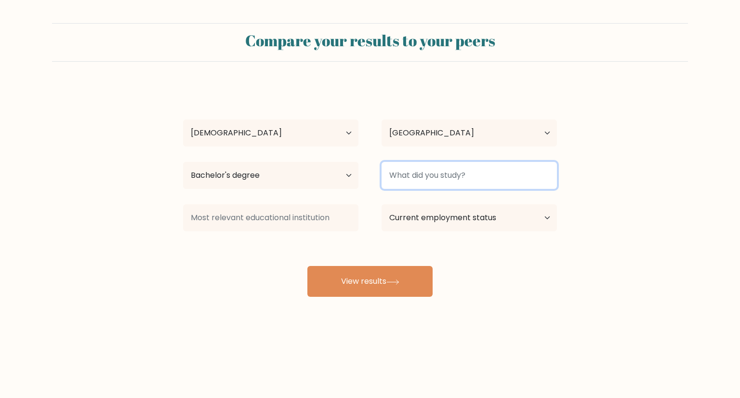
click at [426, 165] on input at bounding box center [468, 175] width 175 height 27
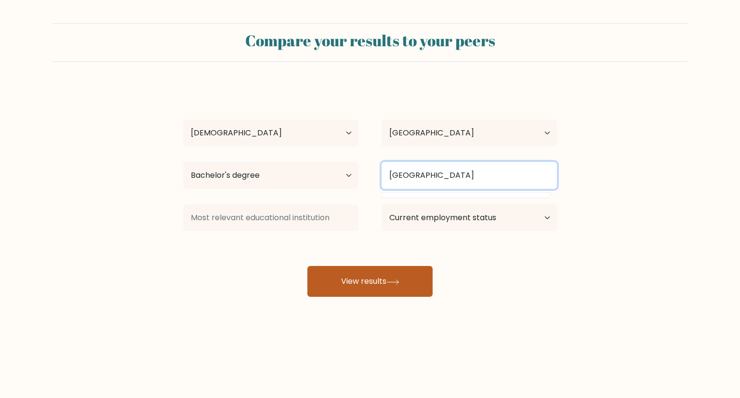
type input "manila"
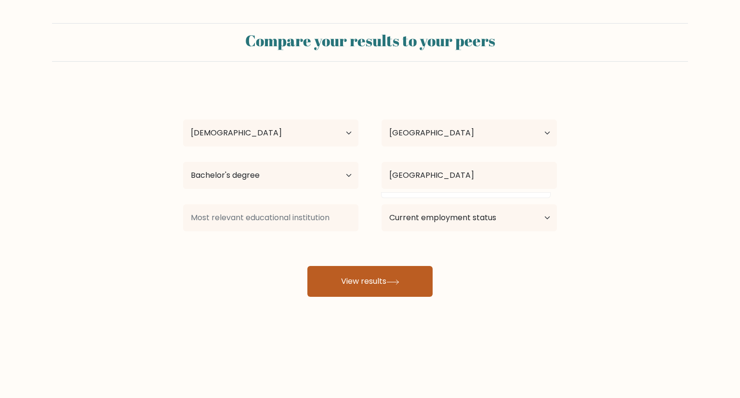
click at [409, 277] on button "View results" at bounding box center [369, 281] width 125 height 31
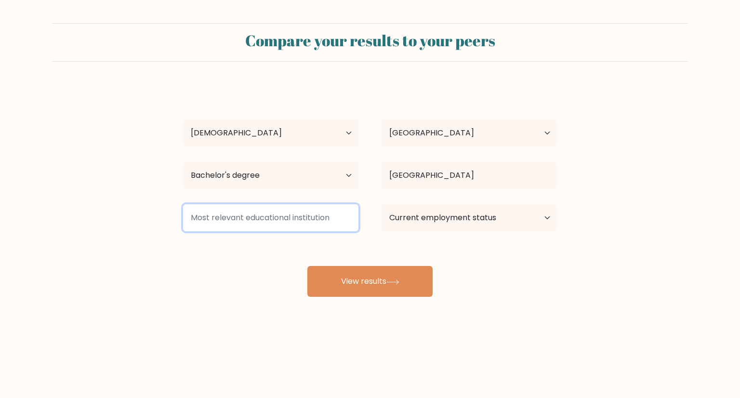
click at [306, 226] on input at bounding box center [270, 217] width 175 height 27
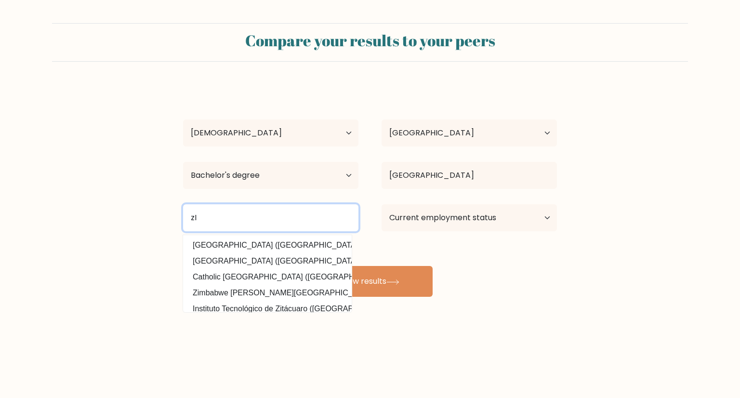
type input "z"
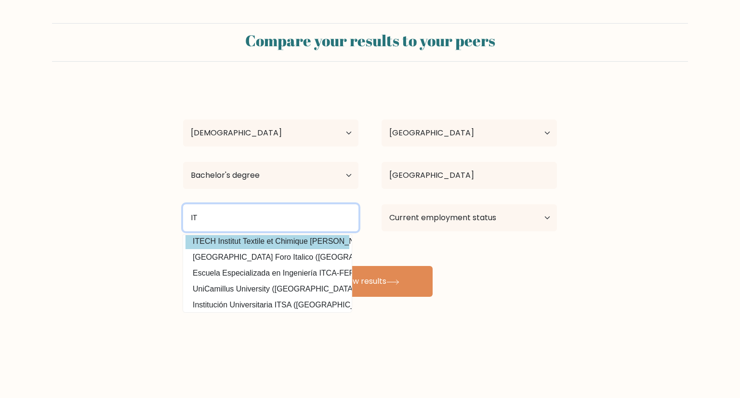
scroll to position [94, 0]
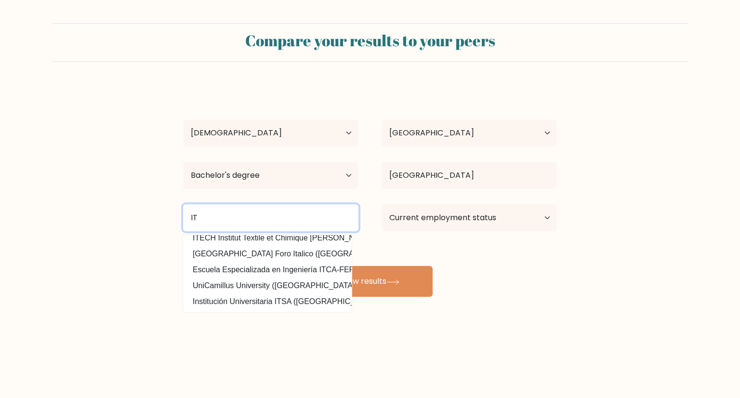
type input "I"
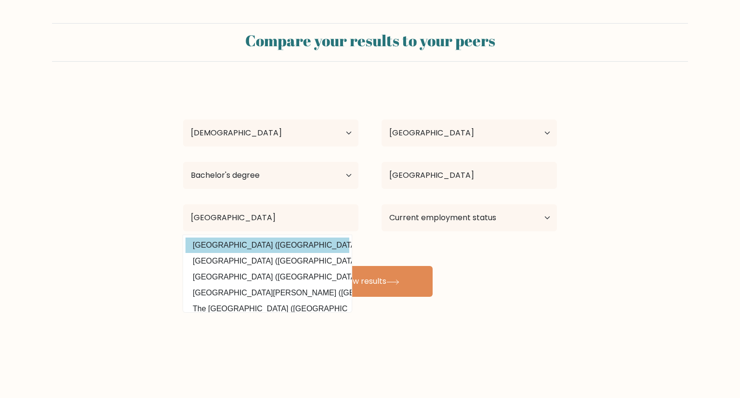
click at [253, 248] on option "Manila Central University (Philippines)" at bounding box center [267, 244] width 164 height 15
type input "[GEOGRAPHIC_DATA]"
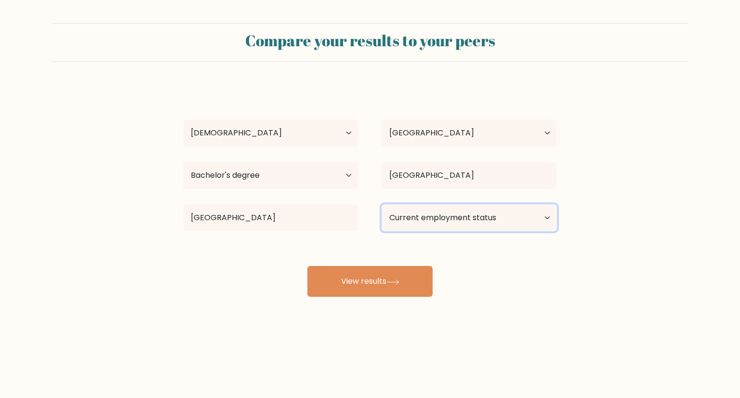
click at [466, 223] on select "Current employment status Employed Student Retired Other / prefer not to answer" at bounding box center [468, 217] width 175 height 27
select select "other"
click at [381, 204] on select "Current employment status Employed Student Retired Other / prefer not to answer" at bounding box center [468, 217] width 175 height 27
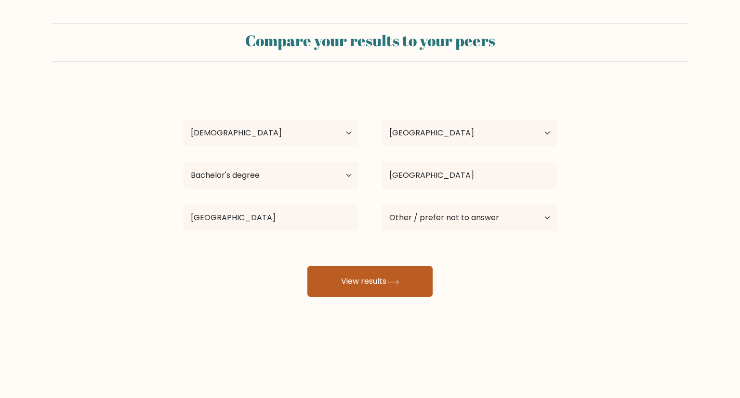
click at [363, 278] on button "View results" at bounding box center [369, 281] width 125 height 31
